Goal: Information Seeking & Learning: Learn about a topic

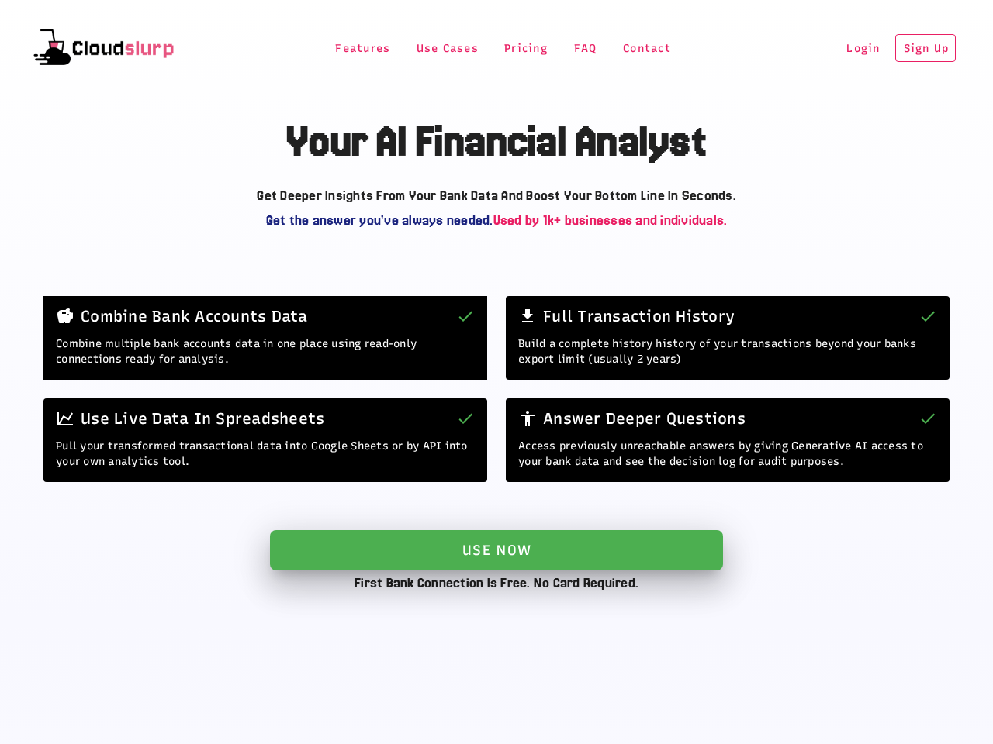
click at [349, 48] on span "Features" at bounding box center [362, 48] width 56 height 13
click at [433, 296] on div "Combine Bank Accounts Data" at bounding box center [265, 316] width 444 height 40
click at [511, 296] on div "Full Transaction History" at bounding box center [728, 316] width 444 height 40
click at [571, 296] on div "Full Transaction History" at bounding box center [728, 316] width 444 height 40
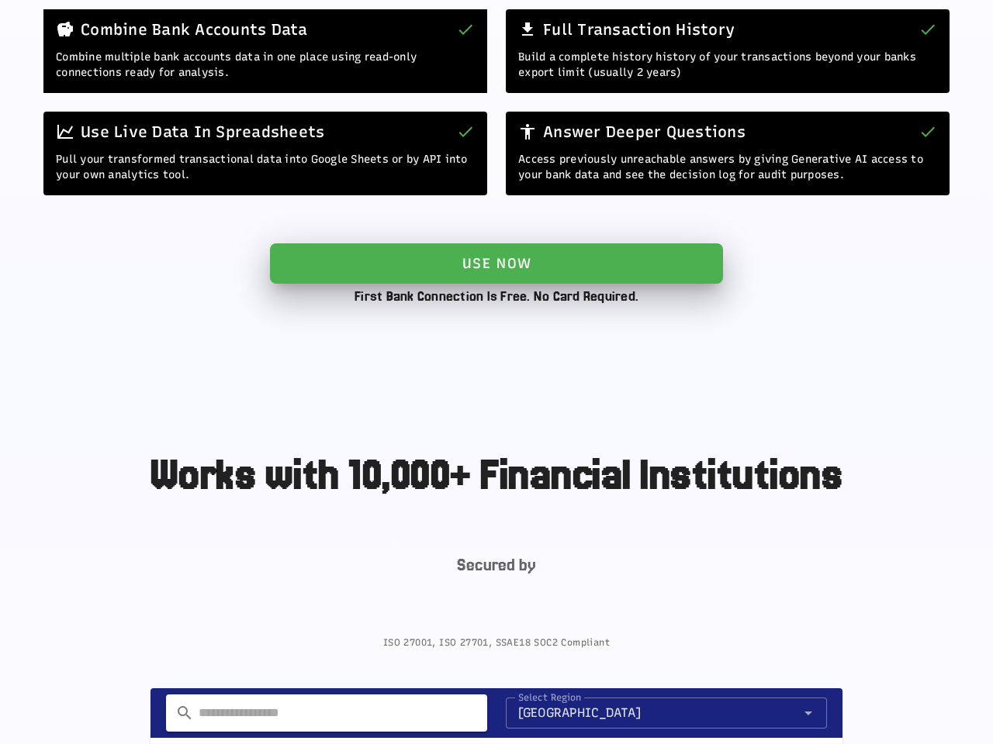
click at [632, 48] on div "Full Transaction History" at bounding box center [728, 29] width 444 height 40
click at [843, 48] on div "Full Transaction History" at bounding box center [728, 29] width 444 height 40
click at [906, 48] on div "Full Transaction History" at bounding box center [728, 29] width 444 height 40
